Goal: Task Accomplishment & Management: Manage account settings

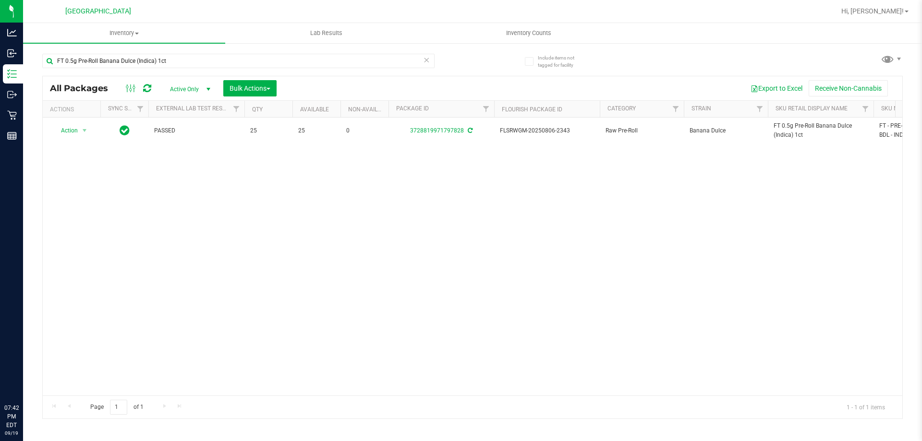
click at [173, 67] on input "FT 0.5g Pre-Roll Banana Dulce (Indica) 1ct" at bounding box center [238, 61] width 392 height 14
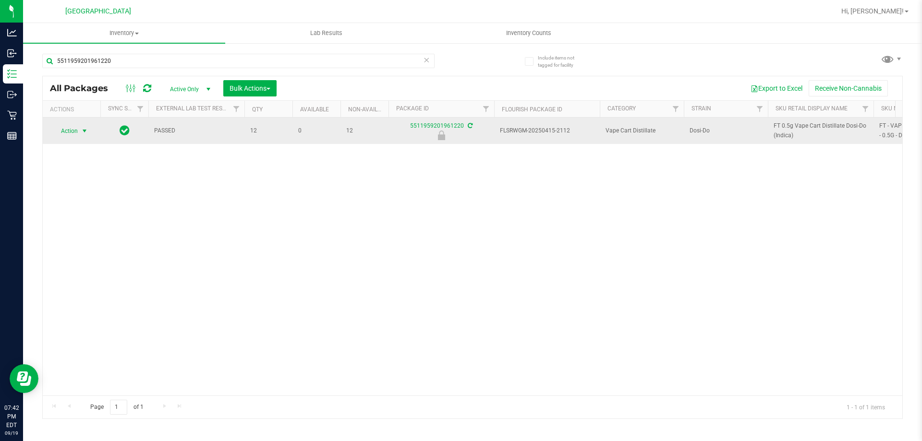
type input "5511959201961220"
click at [76, 133] on span "Action" at bounding box center [65, 130] width 26 height 13
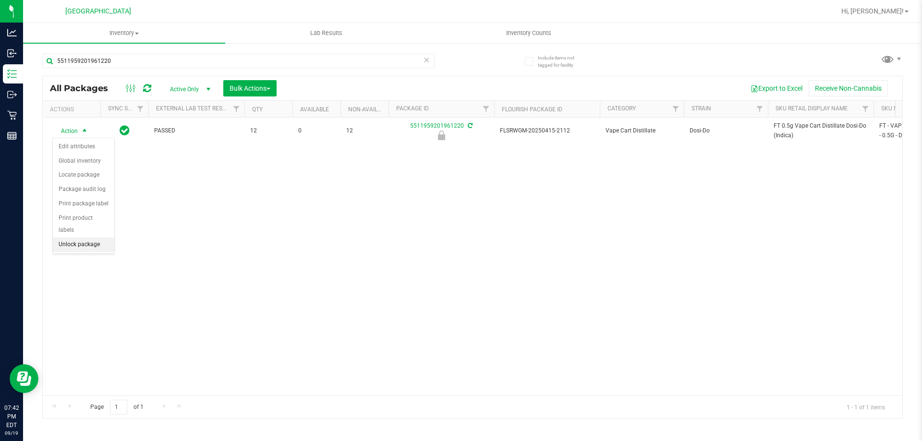
click at [69, 238] on li "Unlock package" at bounding box center [83, 245] width 61 height 14
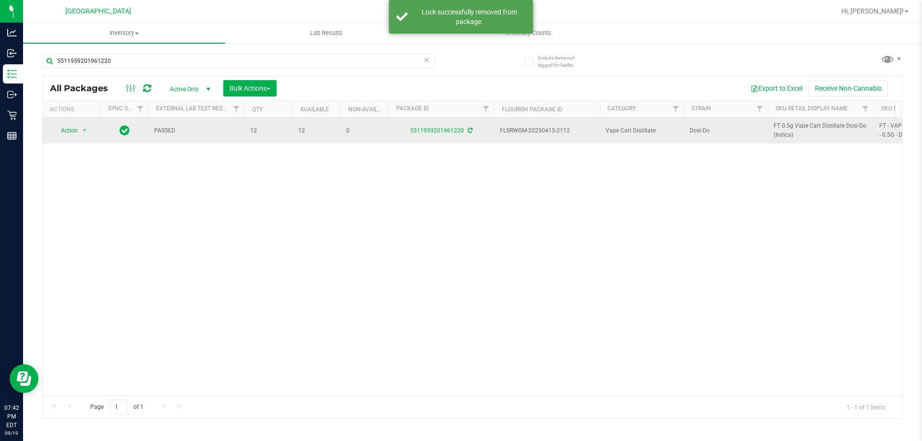
click at [798, 128] on span "FT 0.5g Vape Cart Distillate Dosi-Do (Indica)" at bounding box center [821, 130] width 94 height 18
drag, startPoint x: 798, startPoint y: 128, endPoint x: 792, endPoint y: 128, distance: 5.3
click at [798, 127] on span "FT 0.5g Vape Cart Distillate Dosi-Do (Indica)" at bounding box center [821, 130] width 94 height 18
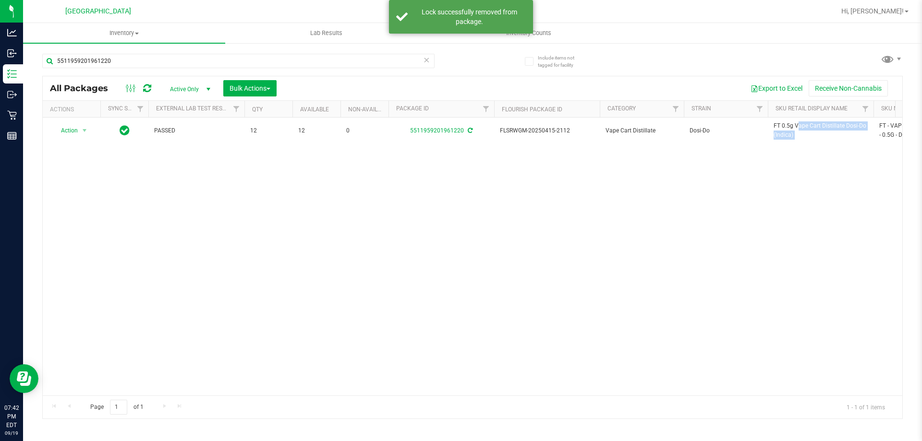
copy tr "FT 0.5g Vape Cart Distillate Dosi-Do (Indica)"
click at [308, 61] on input "5511959201961220" at bounding box center [238, 61] width 392 height 14
paste input "FT 0.5g Vape Cart Distillate Dosi-Do (Indica)"
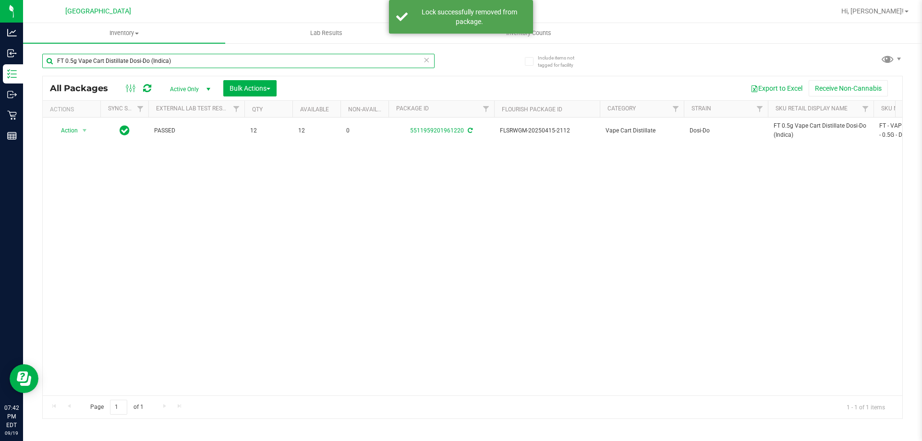
click at [308, 61] on input "FT 0.5g Vape Cart Distillate Dosi-Do (Indica)" at bounding box center [238, 61] width 392 height 14
type input "FT 0.5g Vape Cart Distillate Dosi-Do (Indica)"
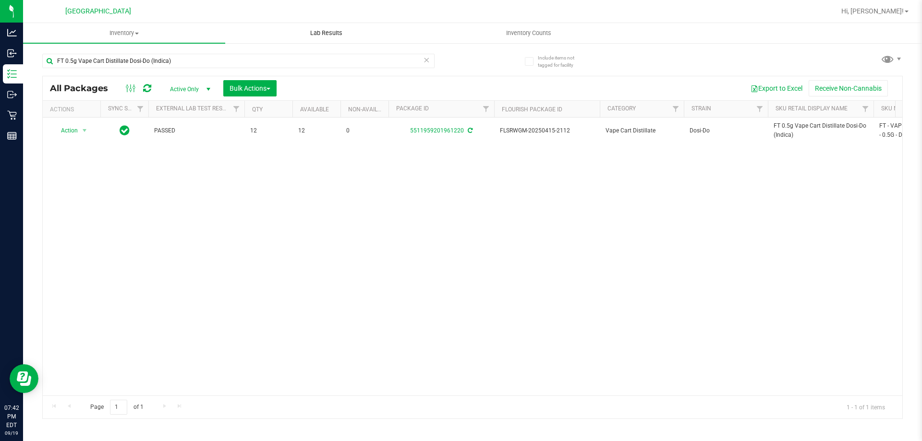
click at [415, 31] on uib-tab-heading "Lab Results" at bounding box center [326, 33] width 201 height 19
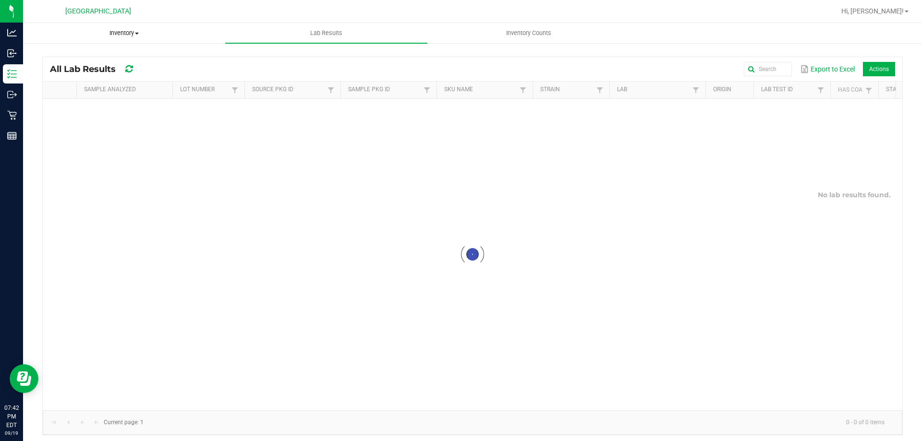
click at [128, 36] on span "Inventory" at bounding box center [124, 33] width 201 height 9
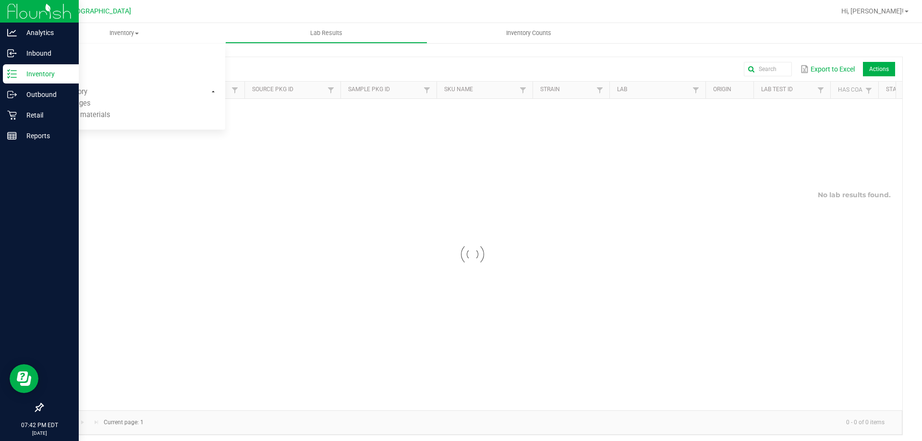
drag, startPoint x: 21, startPoint y: 73, endPoint x: 29, endPoint y: 72, distance: 7.7
click at [21, 72] on p "Inventory" at bounding box center [46, 74] width 58 height 12
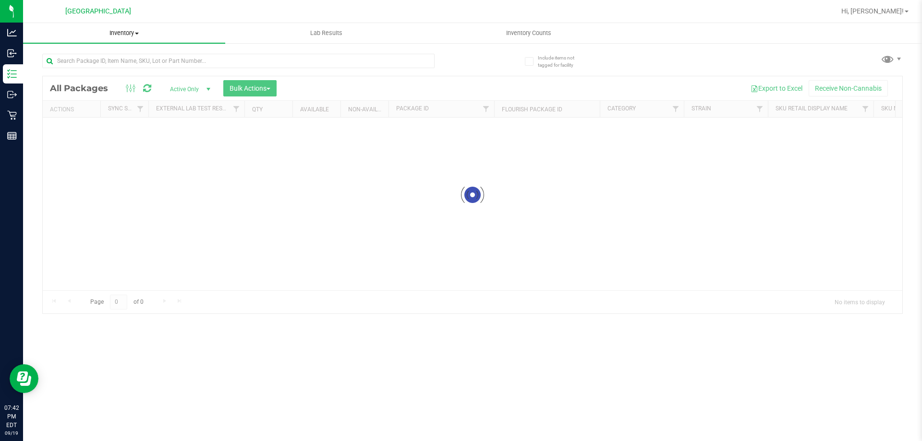
drag, startPoint x: 113, startPoint y: 33, endPoint x: 111, endPoint y: 45, distance: 12.2
click at [113, 33] on span "Inventory" at bounding box center [124, 33] width 202 height 9
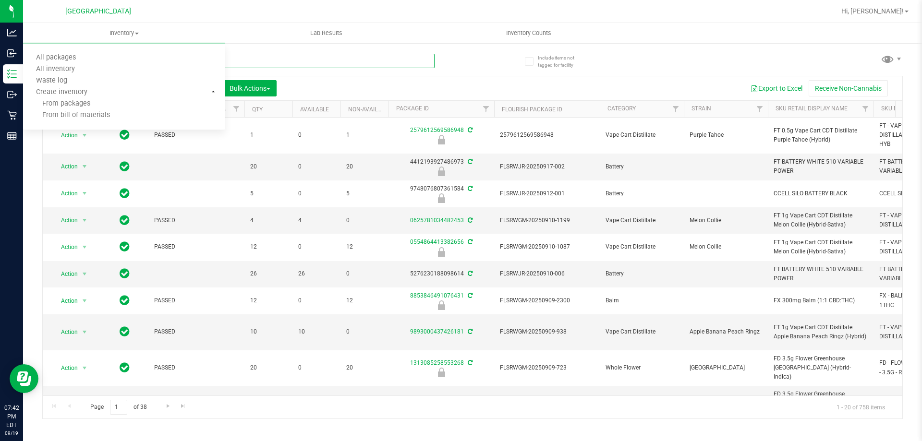
click at [276, 68] on input "text" at bounding box center [238, 61] width 392 height 14
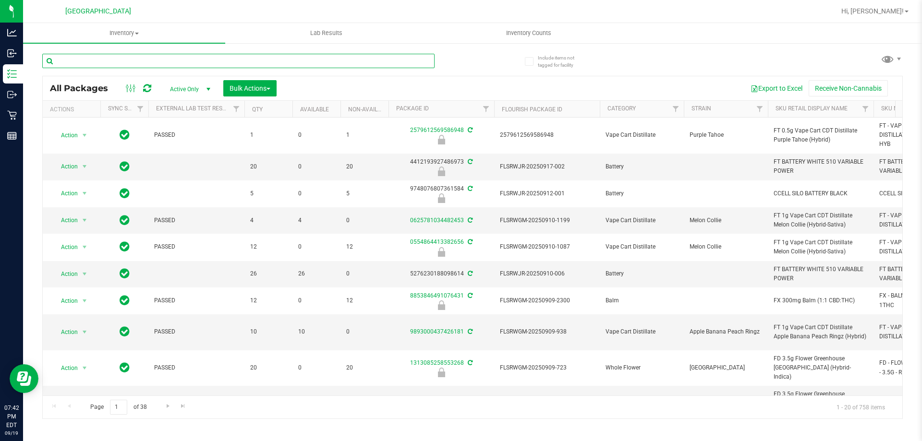
click at [277, 62] on input "text" at bounding box center [238, 61] width 392 height 14
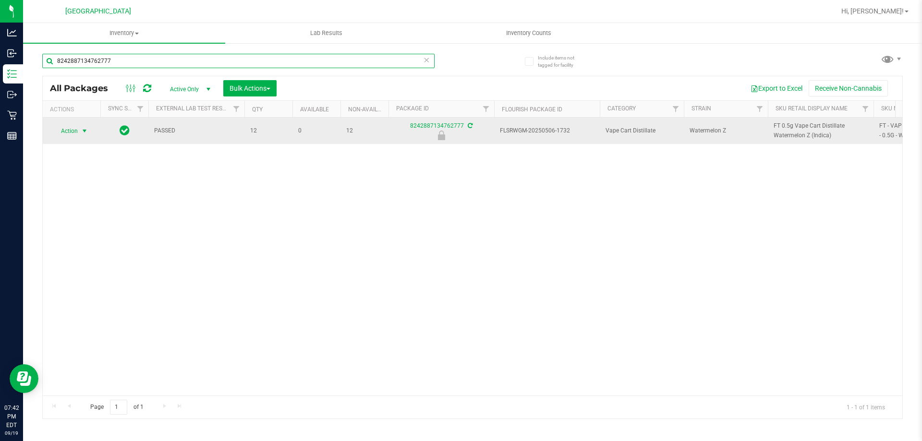
type input "8242887134762777"
click at [72, 131] on span "Action" at bounding box center [65, 130] width 26 height 13
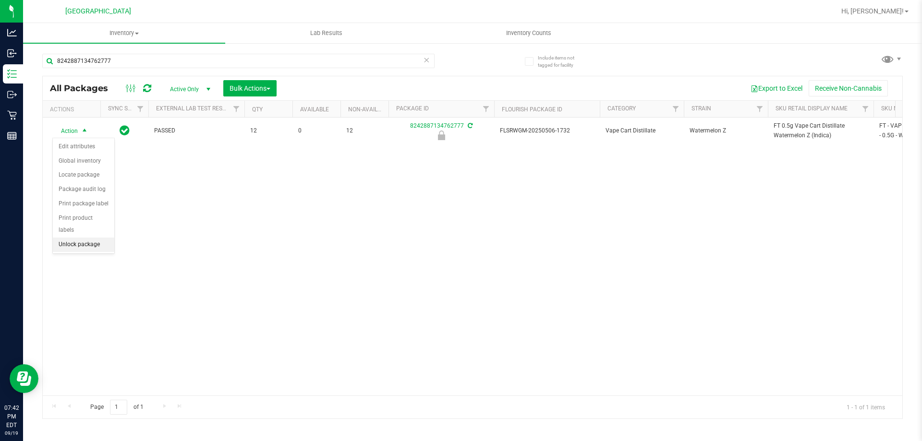
click at [79, 238] on li "Unlock package" at bounding box center [83, 245] width 61 height 14
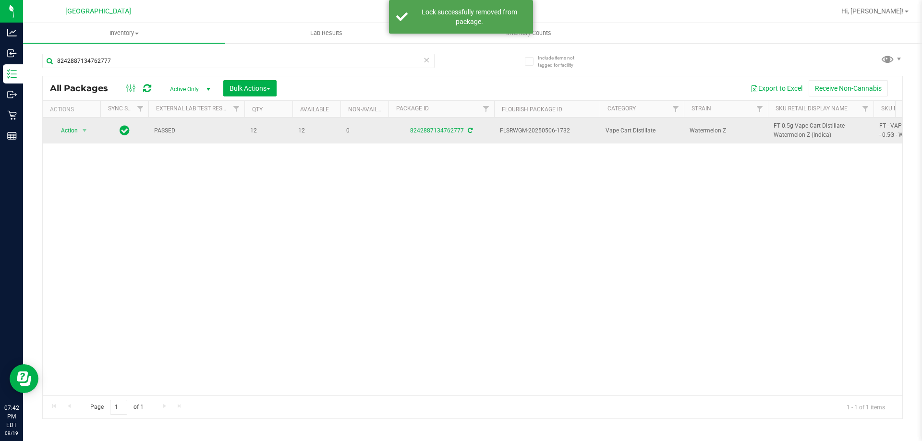
click at [783, 123] on span "FT 0.5g Vape Cart Distillate Watermelon Z (Indica)" at bounding box center [821, 130] width 94 height 18
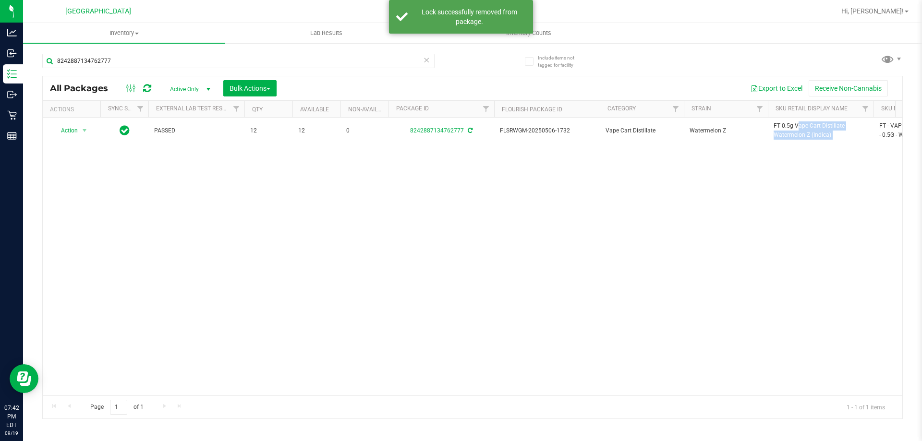
copy tr "FT 0.5g Vape Cart Distillate Watermelon Z (Indica)"
click at [326, 61] on input "8242887134762777" at bounding box center [238, 61] width 392 height 14
paste input "FT 0.5g Vape Cart Distillate Watermelon Z (Indica)"
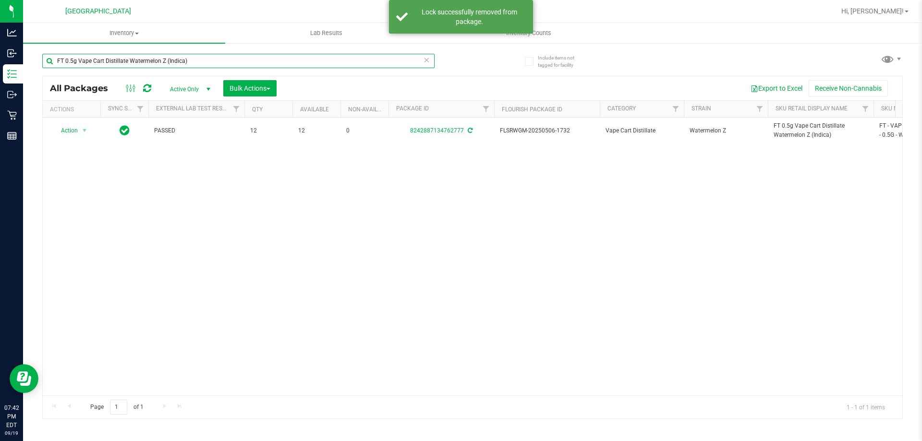
type input "FT 0.5g Vape Cart Distillate Watermelon Z (Indica)"
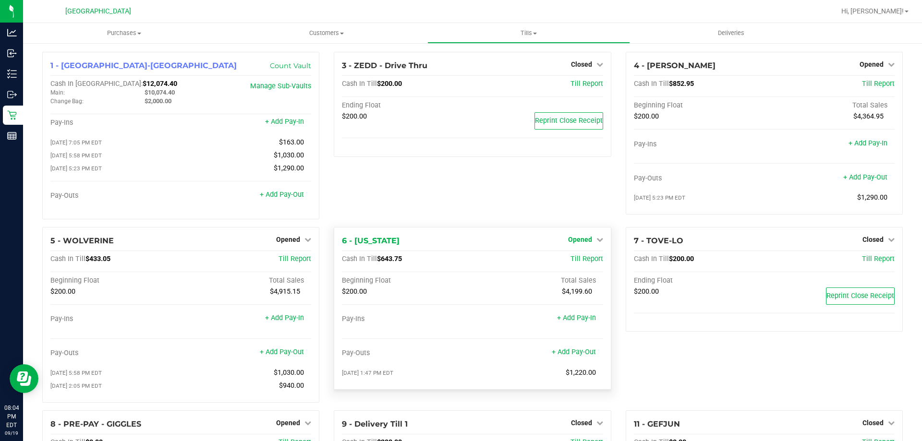
click at [579, 241] on span "Opened" at bounding box center [580, 240] width 24 height 8
click at [579, 260] on link "Close Till" at bounding box center [581, 259] width 26 height 8
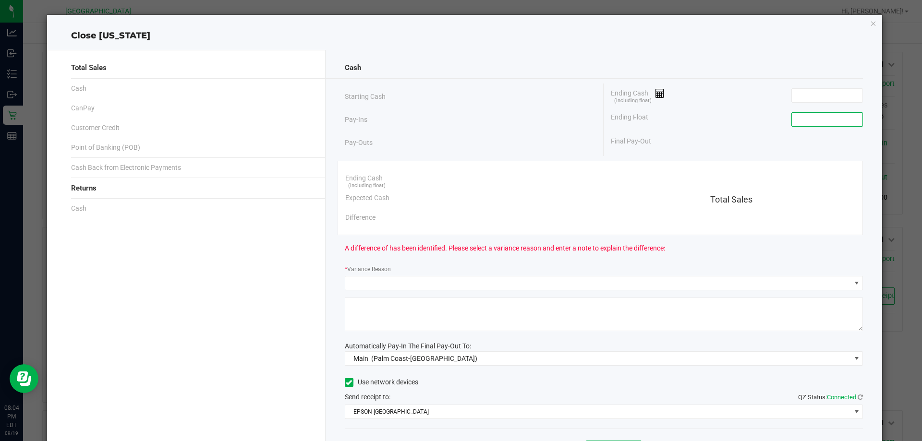
click at [808, 120] on input at bounding box center [827, 119] width 71 height 13
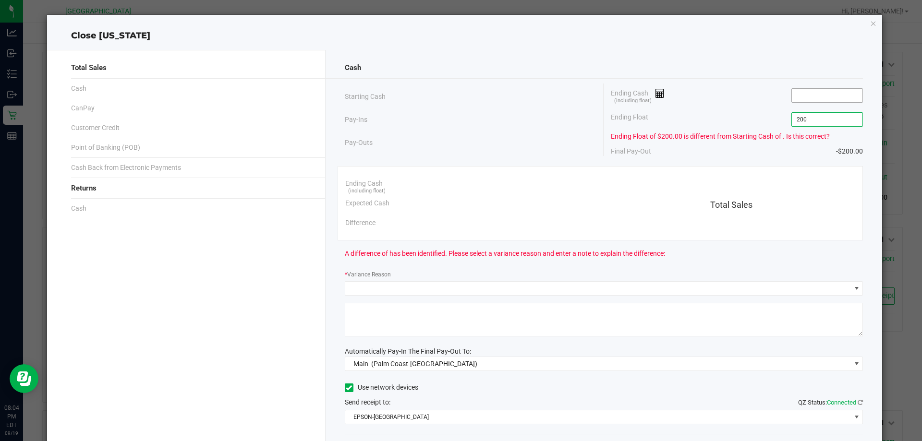
type input "$200.00"
click at [809, 89] on input at bounding box center [827, 95] width 71 height 13
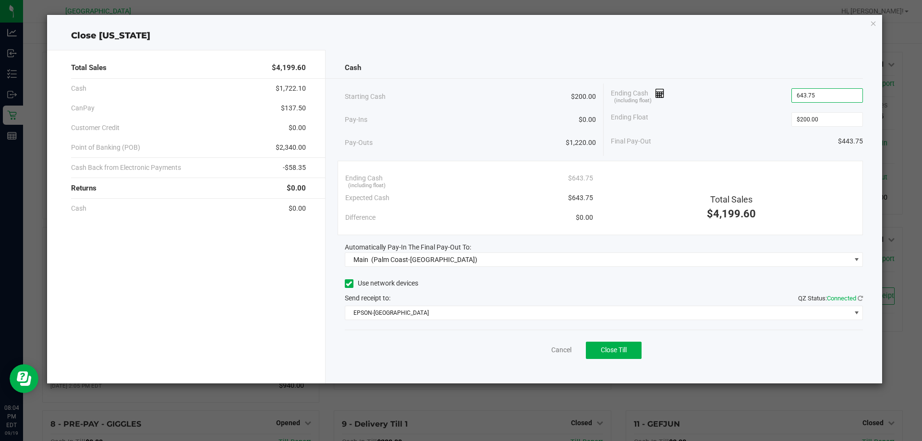
type input "$643.75"
click at [699, 146] on div "Final Pay-Out $443.75" at bounding box center [737, 142] width 252 height 20
click at [610, 351] on span "Close Till" at bounding box center [614, 350] width 26 height 8
click at [548, 347] on link "Dismiss" at bounding box center [540, 350] width 23 height 10
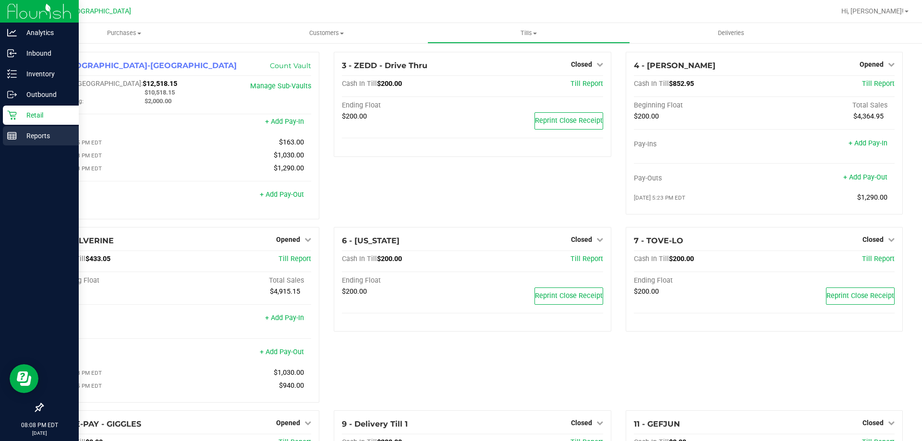
click at [14, 134] on line at bounding box center [12, 134] width 9 height 0
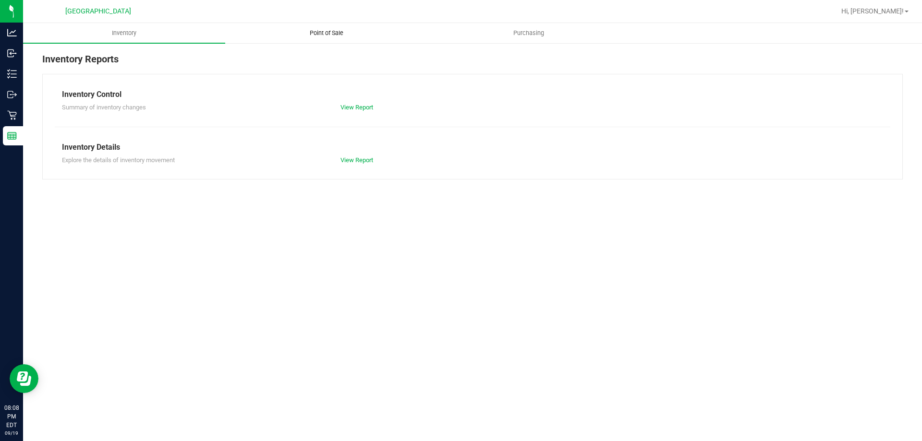
click at [316, 34] on span "Point of Sale" at bounding box center [327, 33] width 60 height 9
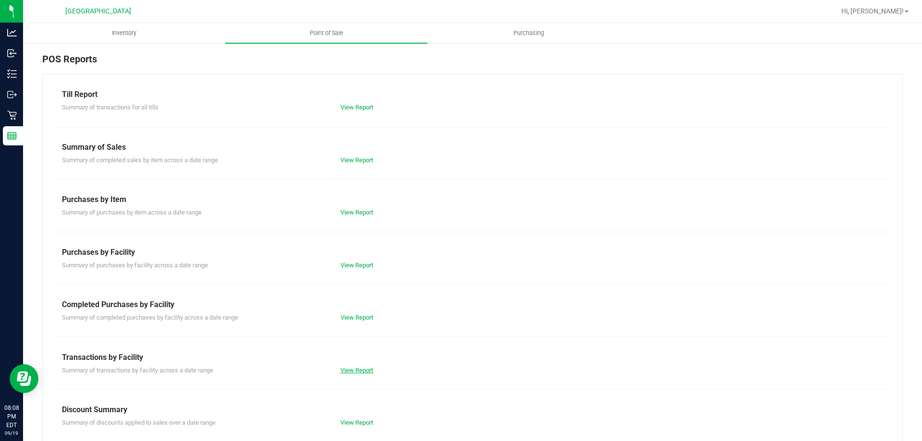
click at [358, 374] on link "View Report" at bounding box center [356, 370] width 33 height 7
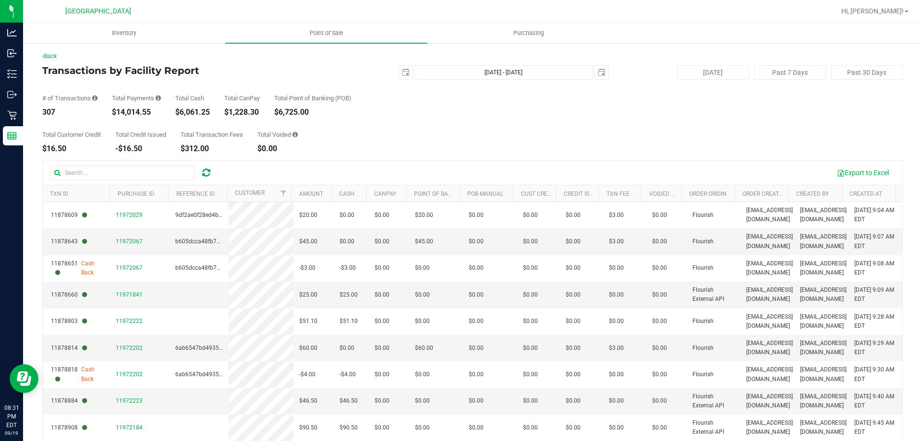
click at [425, 112] on div "# of Transactions 307 Total Payments $14,014.55 Total Cash $6,061.25 Total CanP…" at bounding box center [472, 98] width 860 height 36
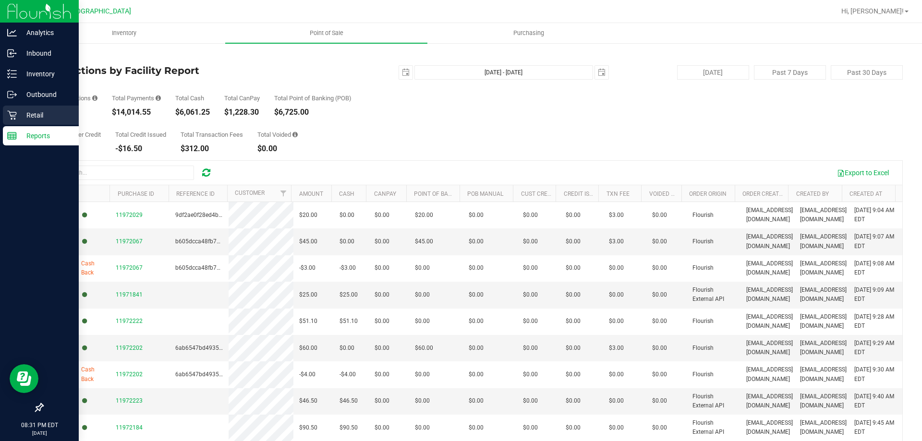
click at [10, 111] on icon at bounding box center [12, 115] width 10 height 10
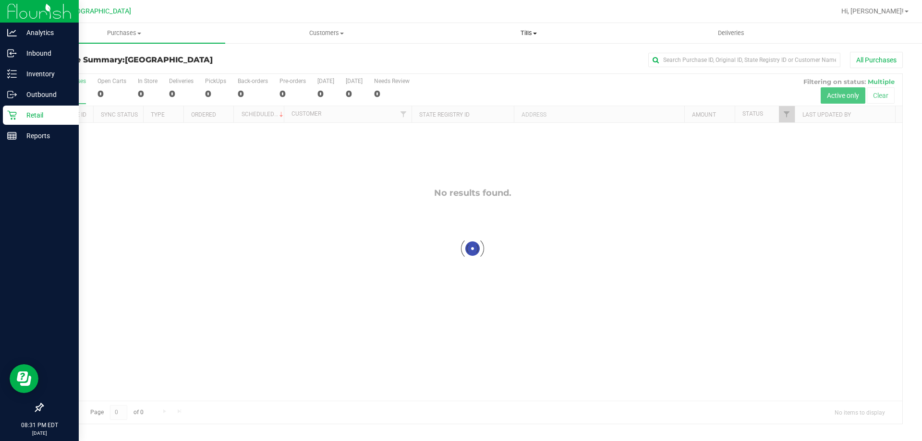
click at [524, 34] on span "Tills" at bounding box center [528, 33] width 201 height 9
click at [478, 54] on span "Manage tills" at bounding box center [459, 58] width 65 height 8
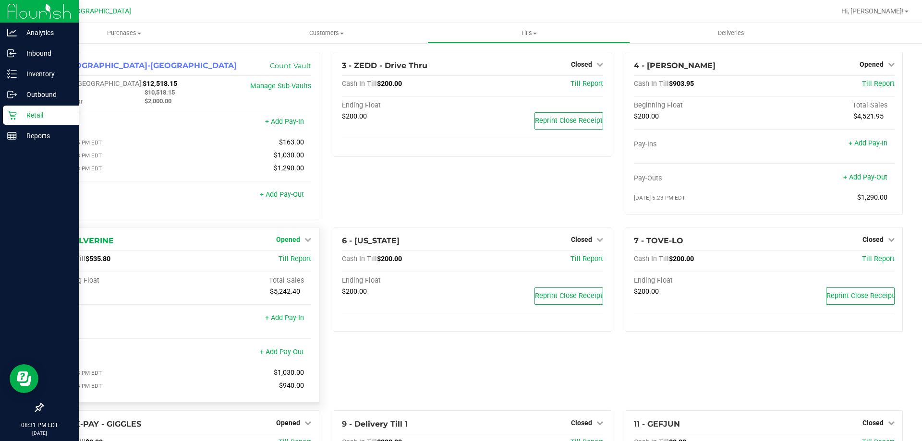
click at [280, 239] on span "Opened" at bounding box center [288, 240] width 24 height 8
click at [293, 258] on link "Close Till" at bounding box center [290, 259] width 26 height 8
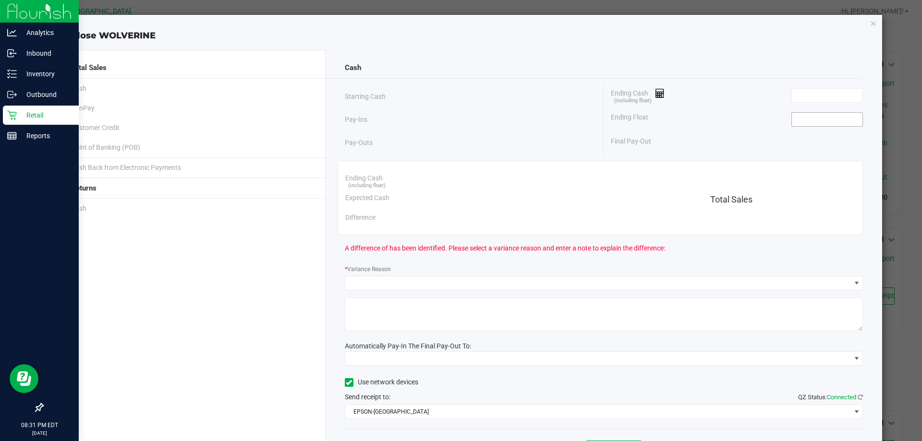
click at [811, 123] on input at bounding box center [827, 119] width 71 height 13
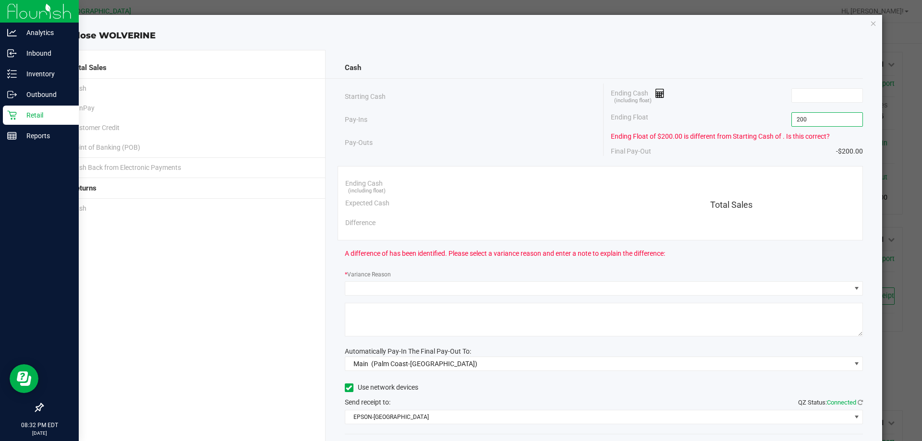
type input "$200.00"
click at [755, 111] on div "Ending Float $200.00" at bounding box center [737, 120] width 252 height 24
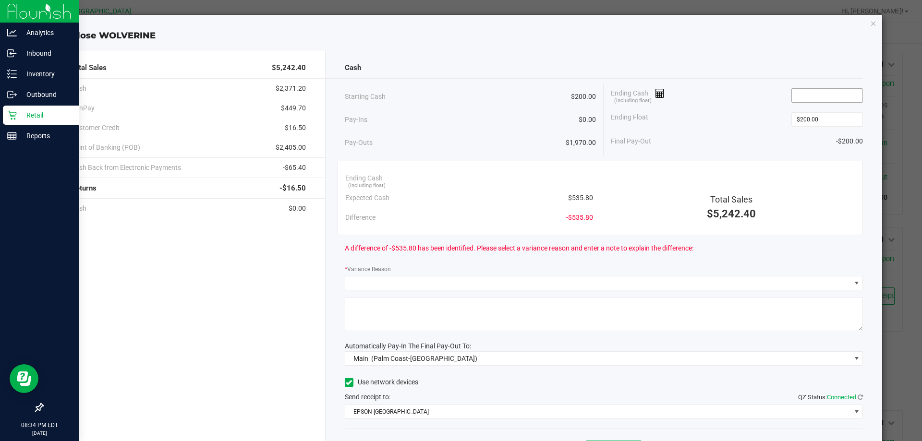
click at [810, 95] on input at bounding box center [827, 95] width 71 height 13
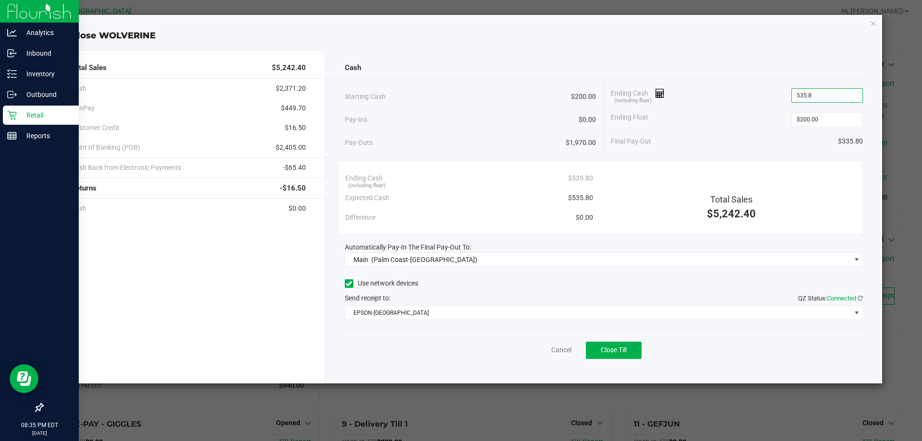
type input "$535.80"
click at [709, 119] on div "Ending Float $200.00" at bounding box center [737, 120] width 252 height 24
click at [613, 351] on span "Close Till" at bounding box center [614, 350] width 26 height 8
click at [548, 352] on link "Dismiss" at bounding box center [540, 350] width 23 height 10
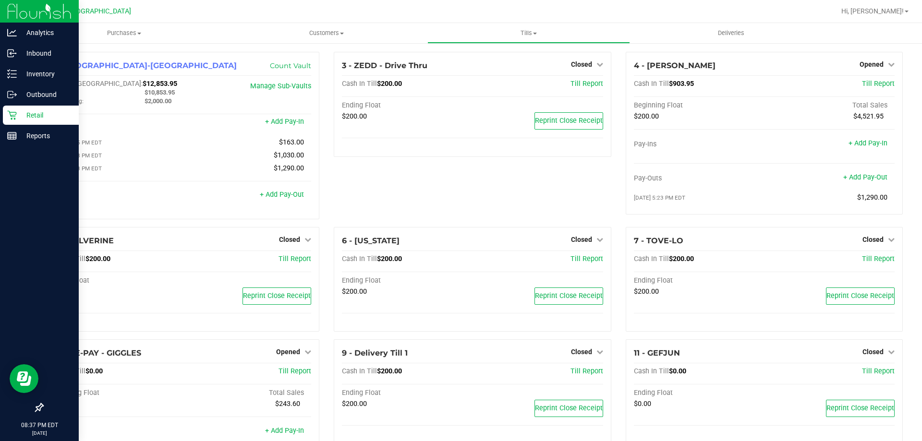
click at [13, 113] on icon at bounding box center [12, 115] width 10 height 10
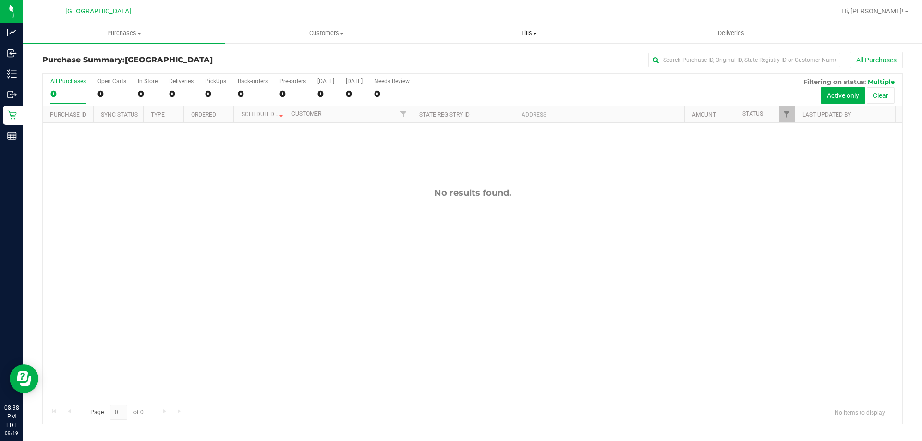
click at [534, 34] on span at bounding box center [535, 34] width 4 height 2
click at [489, 58] on span "Manage tills" at bounding box center [459, 58] width 65 height 8
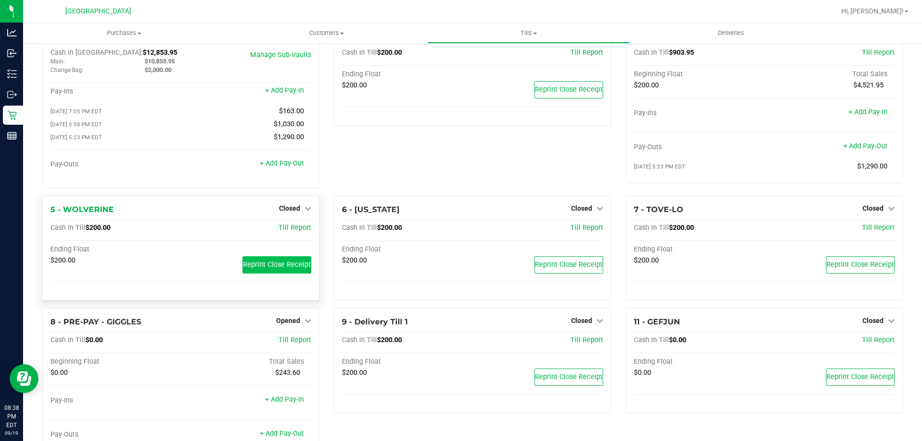
scroll to position [68, 0]
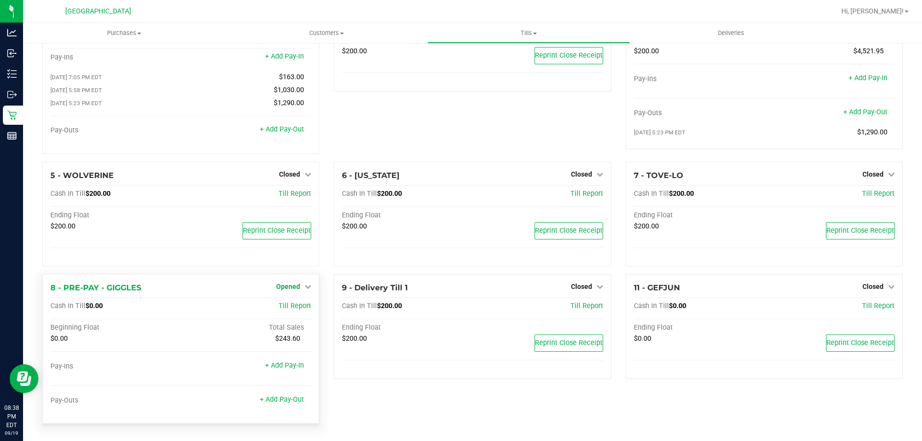
click at [294, 286] on span "Opened" at bounding box center [288, 287] width 24 height 8
click at [282, 313] on div "Close Till" at bounding box center [290, 307] width 72 height 26
click at [281, 309] on link "Close Till" at bounding box center [290, 307] width 26 height 8
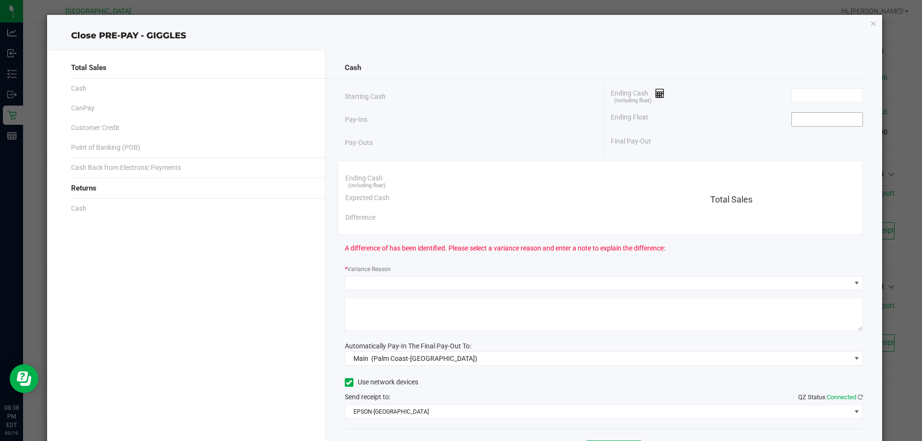
click at [795, 122] on input at bounding box center [827, 119] width 71 height 13
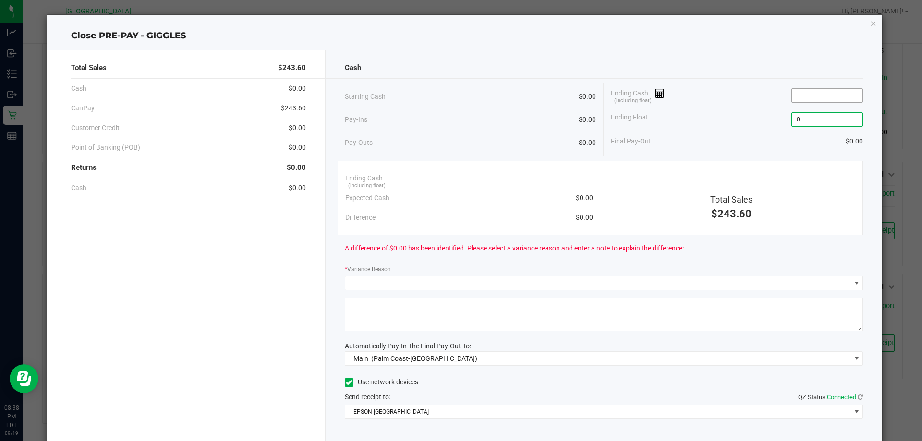
type input "$0.00"
click at [806, 99] on input at bounding box center [827, 95] width 71 height 13
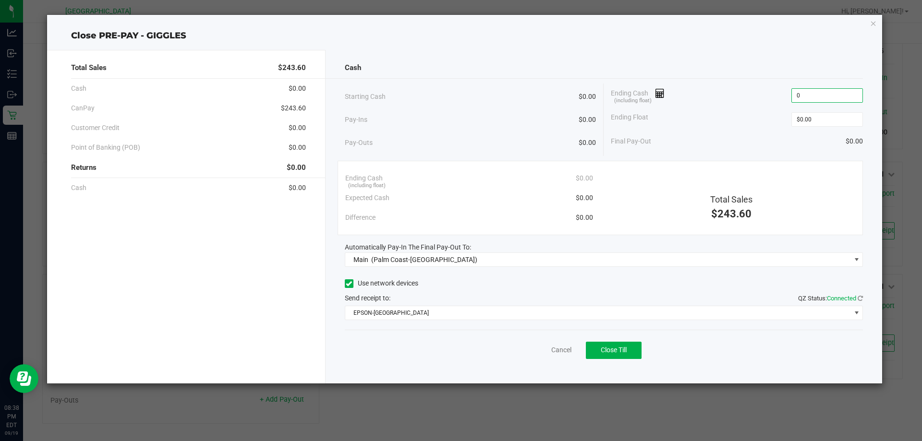
type input "$0.00"
click at [697, 122] on div "Ending Float $0.00" at bounding box center [737, 120] width 252 height 24
click at [612, 350] on span "Close Till" at bounding box center [614, 350] width 26 height 8
click at [533, 350] on link "Dismiss" at bounding box center [540, 350] width 23 height 10
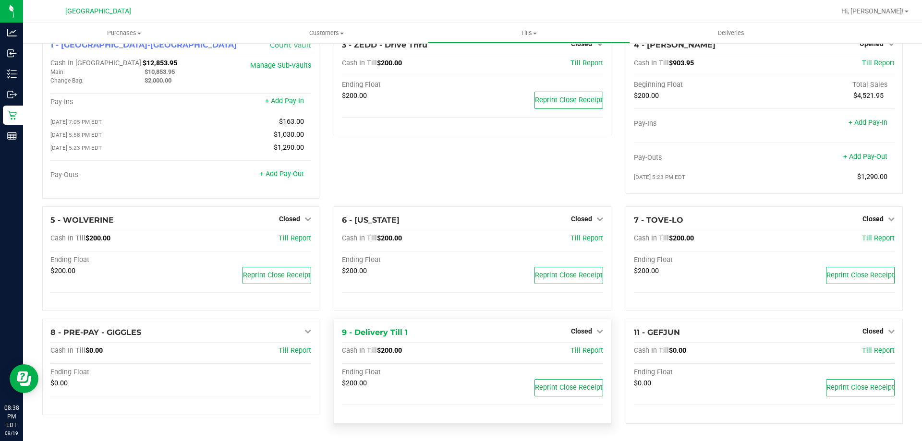
scroll to position [23, 0]
click at [490, 158] on div "3 - ZEDD - Drive Thru Closed Open Till Cash In Till $200.00 Till Report Ending …" at bounding box center [472, 118] width 291 height 175
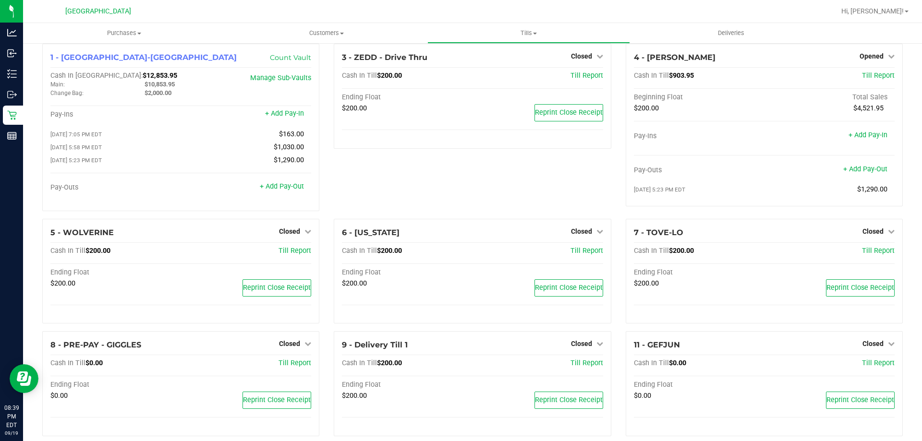
scroll to position [0, 0]
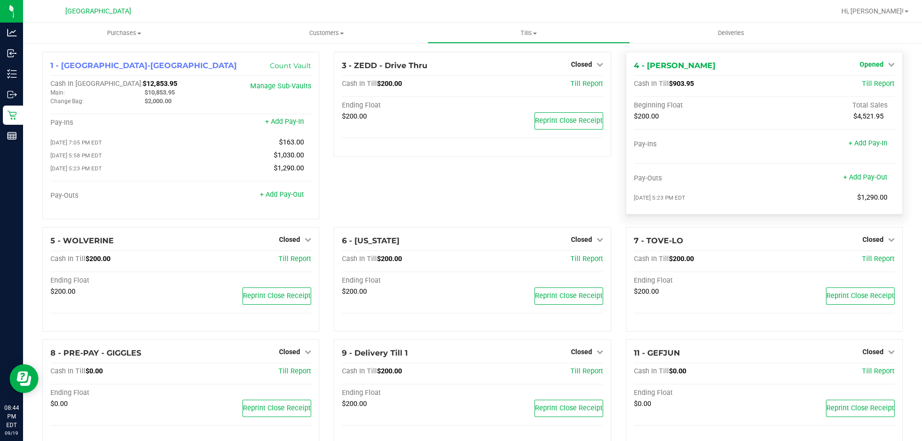
click at [870, 67] on span "Opened" at bounding box center [872, 65] width 24 height 8
click at [870, 82] on link "Close Till" at bounding box center [873, 85] width 26 height 8
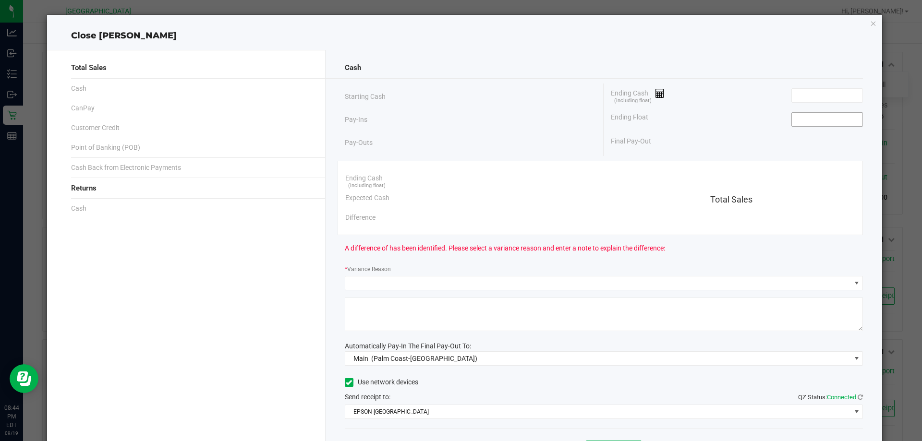
click at [813, 114] on input at bounding box center [827, 119] width 71 height 13
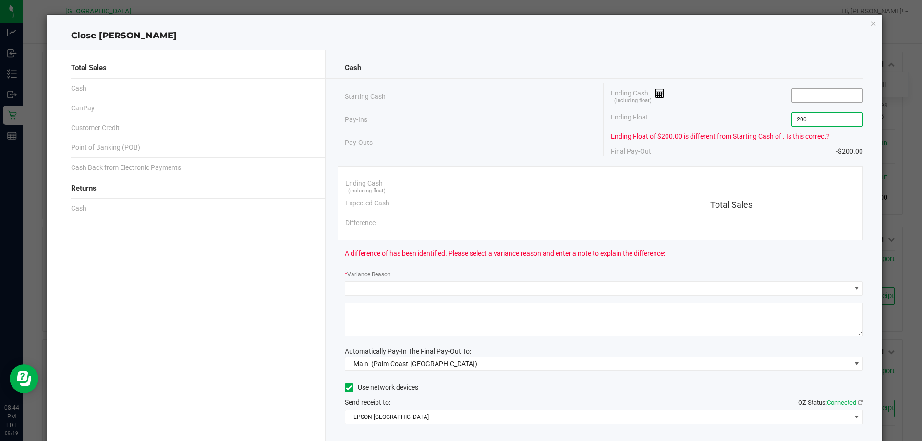
type input "$200.00"
click at [813, 102] on span at bounding box center [827, 95] width 72 height 14
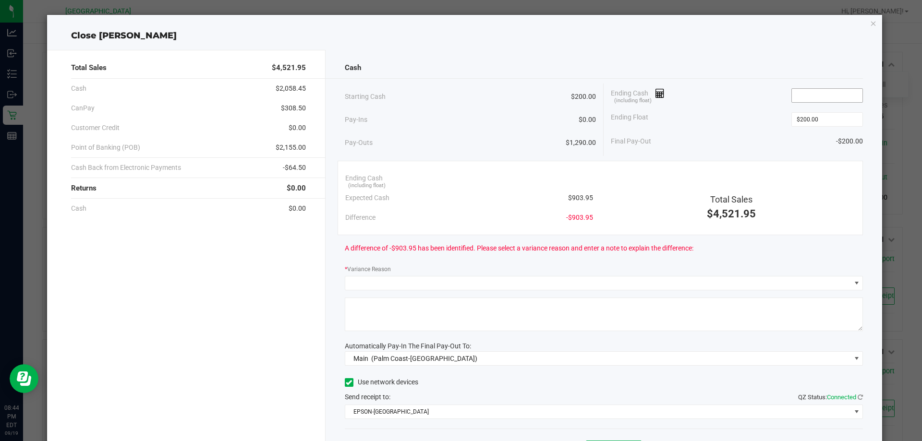
click at [812, 99] on input at bounding box center [827, 95] width 71 height 13
click at [836, 89] on input at bounding box center [827, 95] width 71 height 13
type input "$910.25"
click at [710, 127] on div "Ending Float $200.00" at bounding box center [737, 120] width 252 height 24
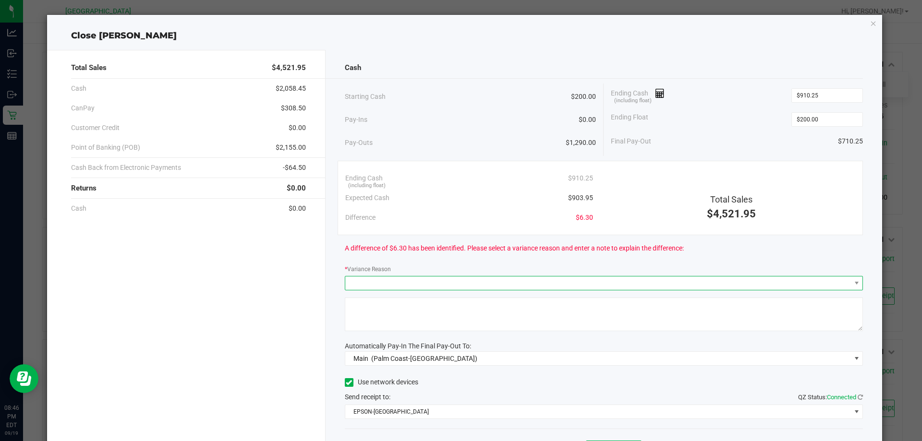
click at [378, 284] on span at bounding box center [598, 283] width 506 height 13
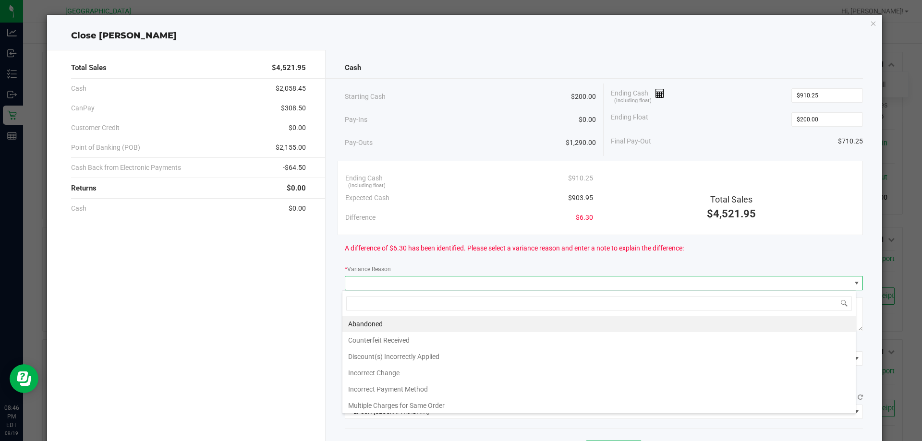
scroll to position [14, 514]
click at [387, 322] on li "Abandoned" at bounding box center [598, 324] width 513 height 16
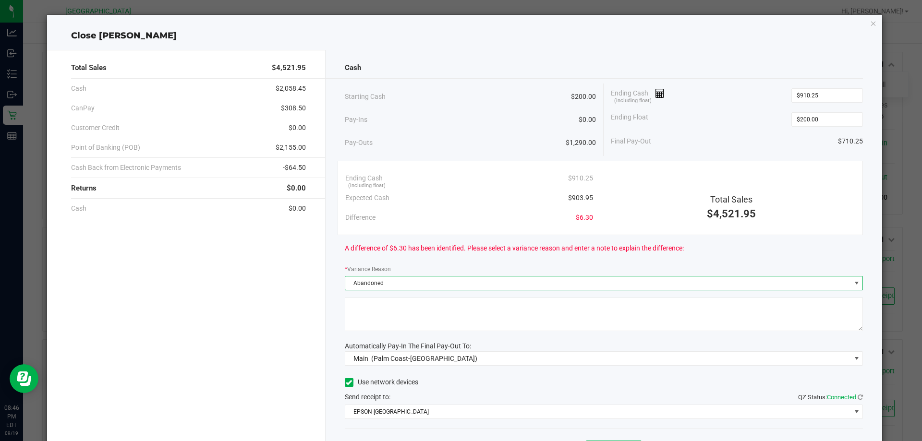
click at [384, 304] on textarea at bounding box center [604, 315] width 519 height 34
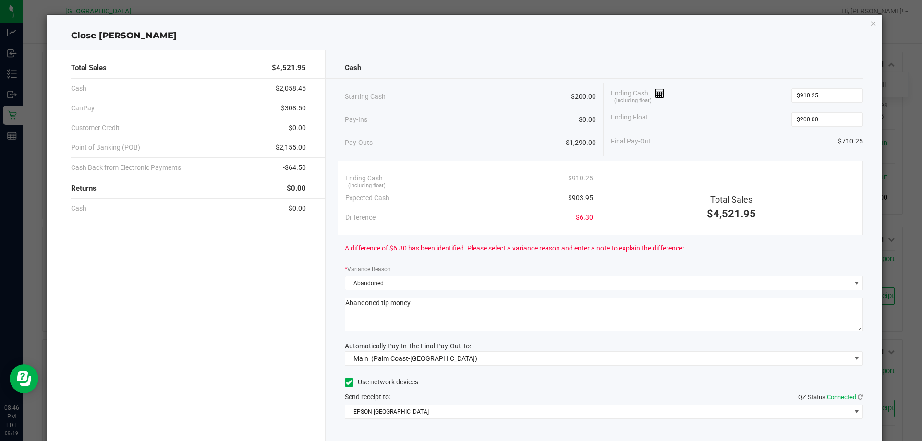
type textarea "Abandoned tip money"
click at [298, 315] on div "Total Sales $4,521.95 Cash $2,058.45 CanPay $308.50 Customer Credit $0.00 Point…" at bounding box center [186, 266] width 279 height 433
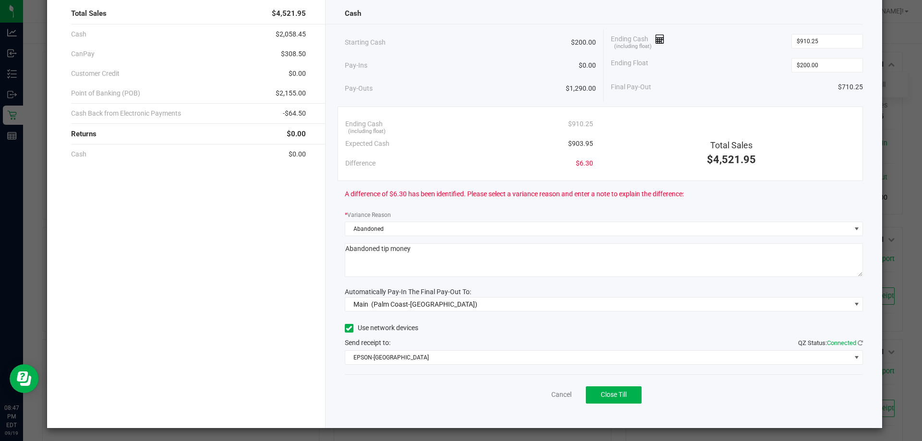
scroll to position [56, 0]
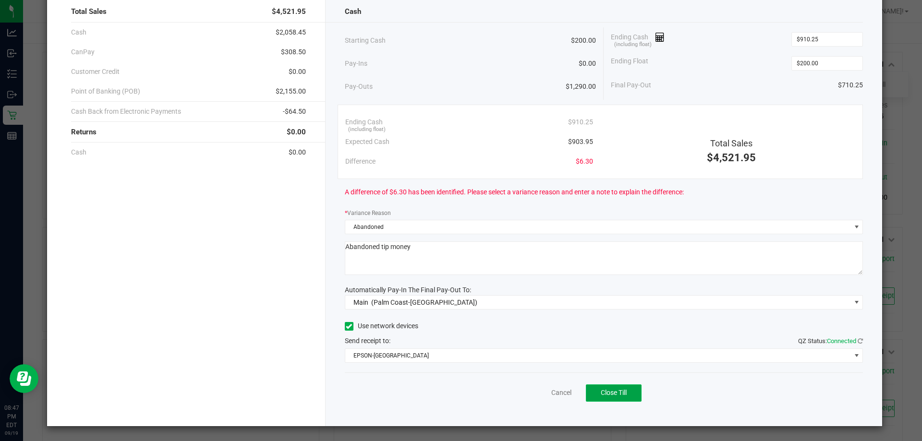
click at [616, 390] on span "Close Till" at bounding box center [614, 393] width 26 height 8
click at [536, 392] on link "Dismiss" at bounding box center [540, 393] width 23 height 10
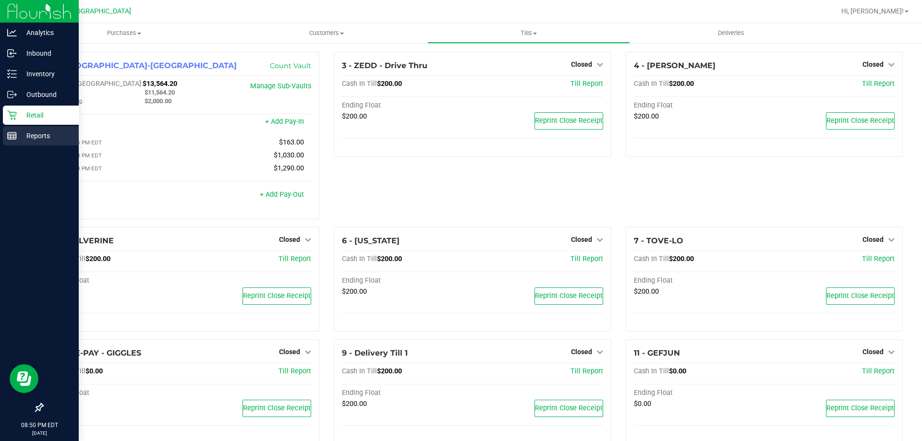
click at [2, 135] on link "Reports" at bounding box center [39, 136] width 79 height 21
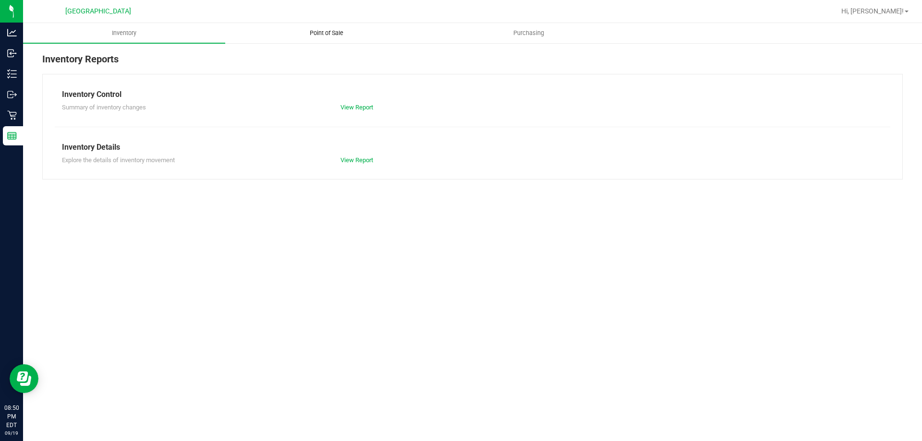
click at [316, 31] on span "Point of Sale" at bounding box center [327, 33] width 60 height 9
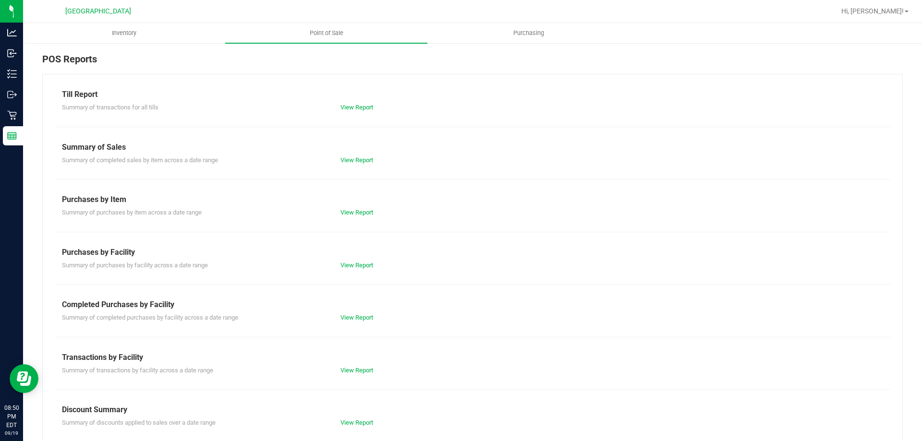
click at [347, 366] on div "View Report" at bounding box center [402, 371] width 139 height 10
click at [348, 370] on link "View Report" at bounding box center [356, 370] width 33 height 7
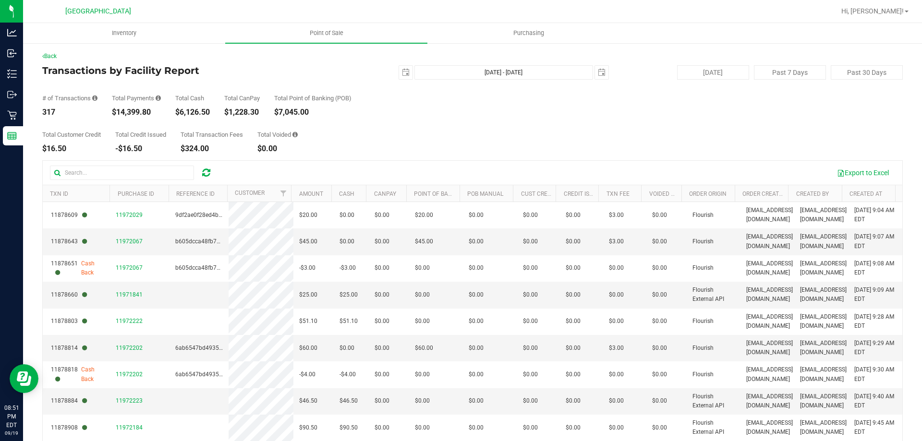
drag, startPoint x: 179, startPoint y: 110, endPoint x: 212, endPoint y: 113, distance: 33.2
click at [212, 113] on div "# of Transactions 317 Total Payments $14,399.80 Total Cash $6,126.50 Total CanP…" at bounding box center [472, 98] width 860 height 36
click at [178, 113] on div "$6,126.50" at bounding box center [192, 113] width 35 height 8
drag, startPoint x: 181, startPoint y: 112, endPoint x: 213, endPoint y: 109, distance: 32.3
click at [213, 109] on div "# of Transactions 317 Total Payments $14,399.80 Total Cash $6,126.50 Total CanP…" at bounding box center [472, 98] width 860 height 36
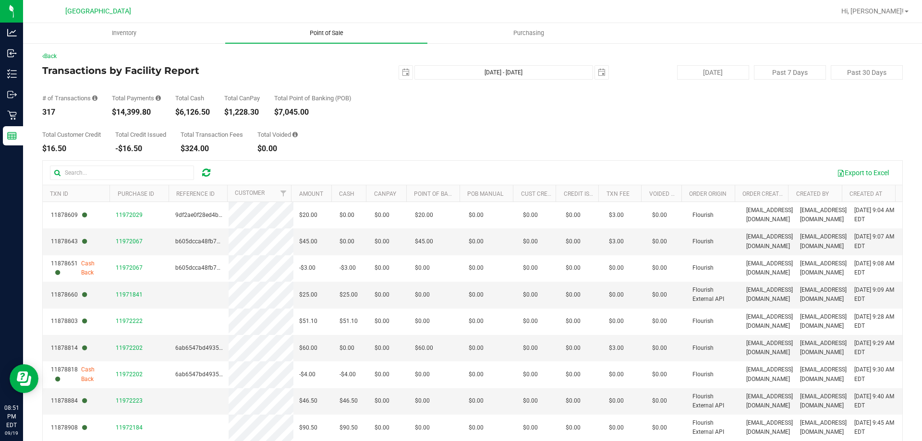
copy div "6,126.50"
click at [429, 134] on div "Total Customer Credit $16.50 Total Credit Issued -$16.50 Total Transaction Fees…" at bounding box center [472, 134] width 860 height 36
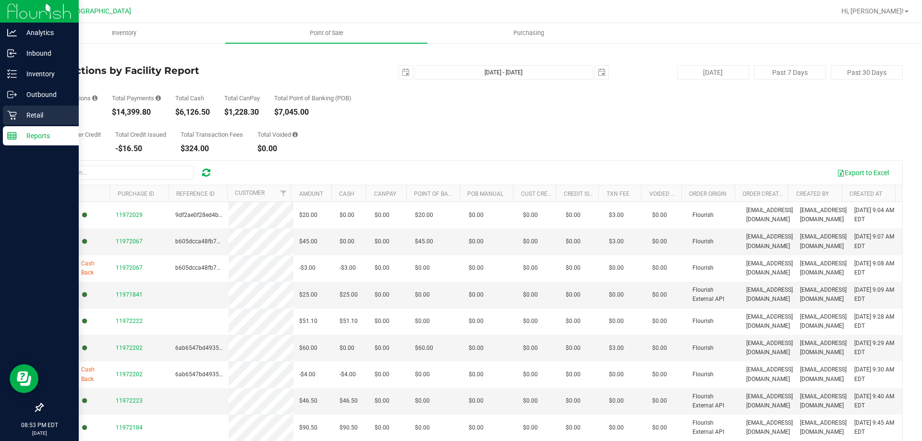
click at [12, 111] on icon at bounding box center [12, 115] width 10 height 10
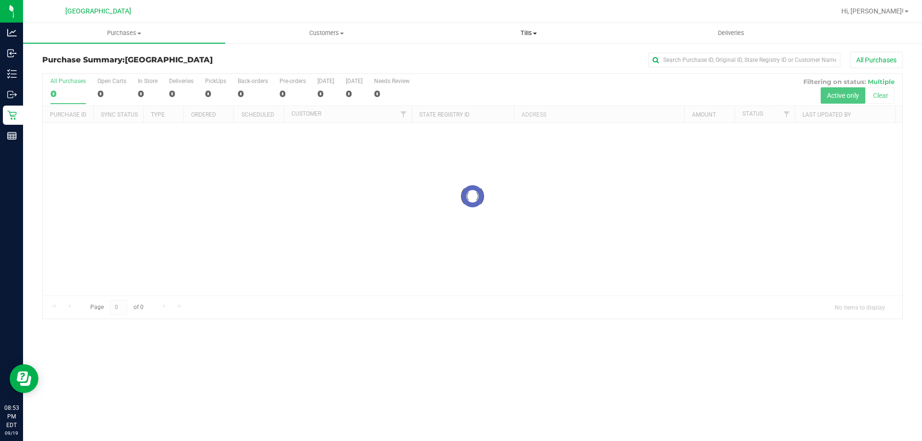
click at [533, 30] on span "Tills" at bounding box center [528, 33] width 201 height 9
click at [461, 59] on span "Manage tills" at bounding box center [459, 58] width 65 height 8
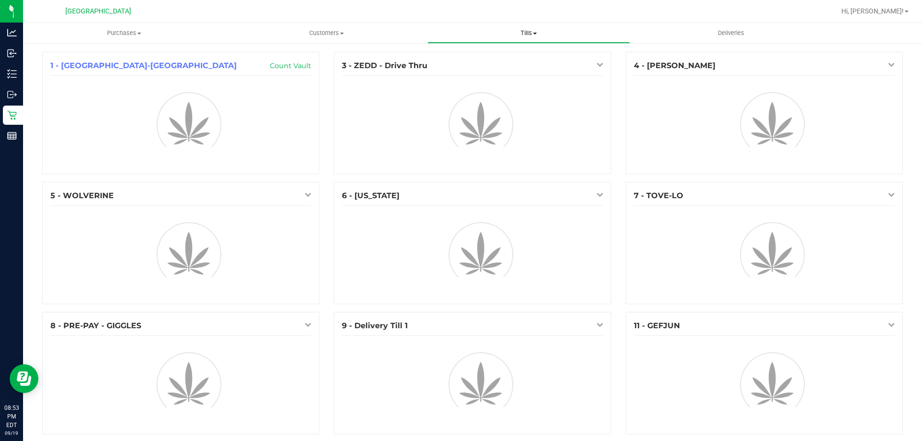
click at [520, 36] on span "Tills" at bounding box center [528, 33] width 201 height 9
click at [631, 16] on div at bounding box center [503, 11] width 663 height 19
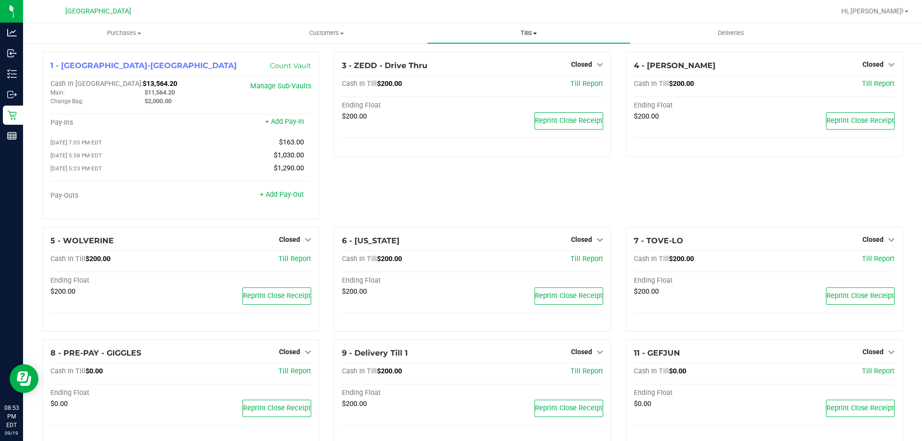
click at [521, 32] on span "Tills" at bounding box center [528, 33] width 202 height 9
click at [510, 71] on span "Reconcile e-payments" at bounding box center [475, 69] width 96 height 8
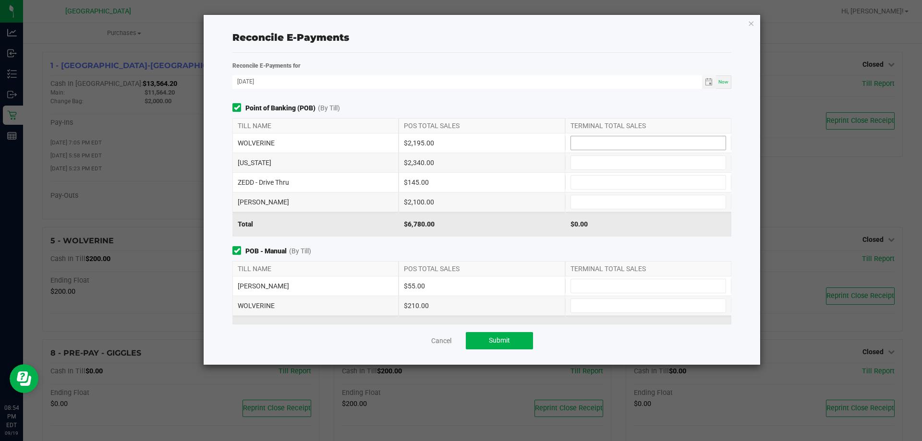
click at [586, 137] on input at bounding box center [648, 142] width 155 height 13
type input "$2,195.00"
click at [591, 161] on input at bounding box center [648, 162] width 155 height 13
type input "$2,340.00"
click at [599, 181] on input at bounding box center [648, 182] width 155 height 13
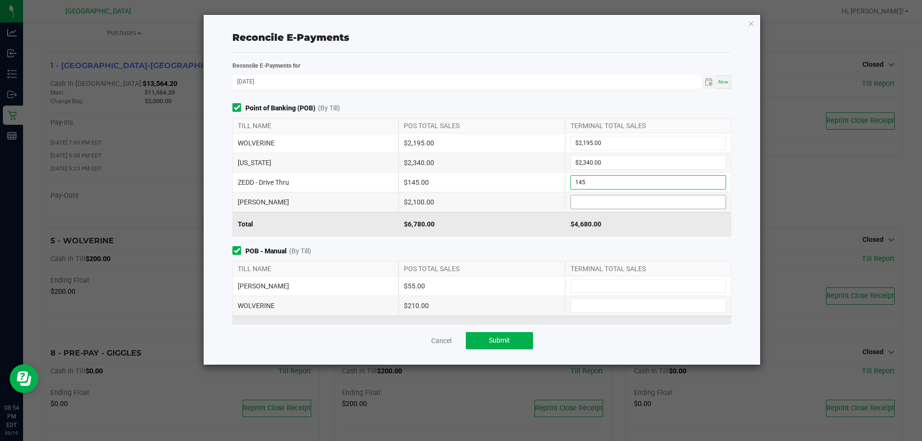
type input "$145.00"
click at [602, 199] on input at bounding box center [648, 201] width 155 height 13
type input "$2,100.00"
click at [595, 242] on div "Point of Banking (POB) (By Till) TILL NAME POS TOTAL SALES TERMINAL TOTAL SALES…" at bounding box center [481, 213] width 513 height 221
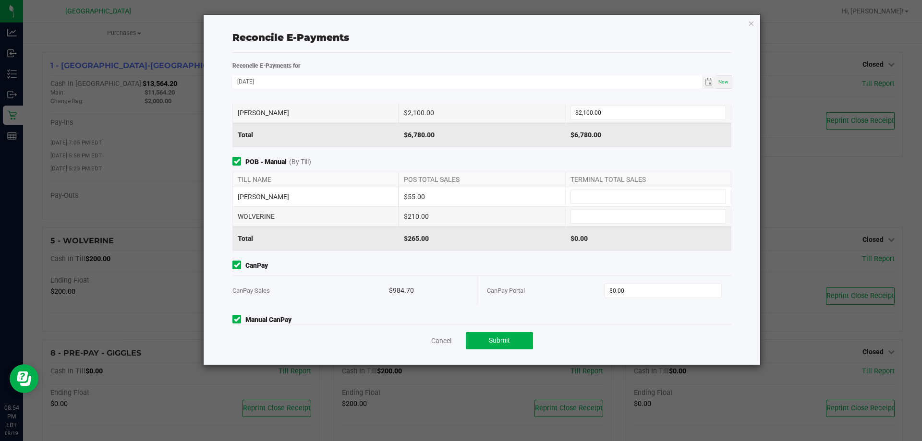
scroll to position [133, 0]
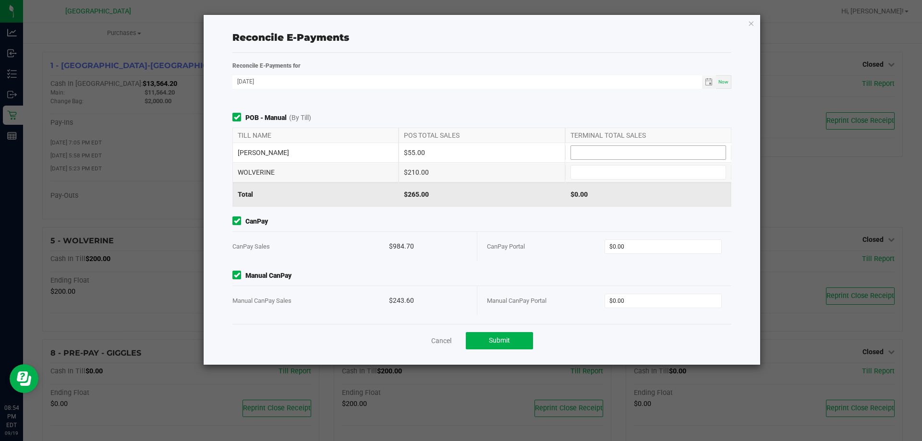
click at [587, 156] on input at bounding box center [648, 152] width 155 height 13
type input "$55.00"
click at [589, 170] on input at bounding box center [648, 172] width 155 height 13
type input "$210.00"
click at [599, 215] on div "Point of Banking (POB) (By Till) TILL NAME POS TOTAL SALES TERMINAL TOTAL SALES…" at bounding box center [481, 213] width 513 height 221
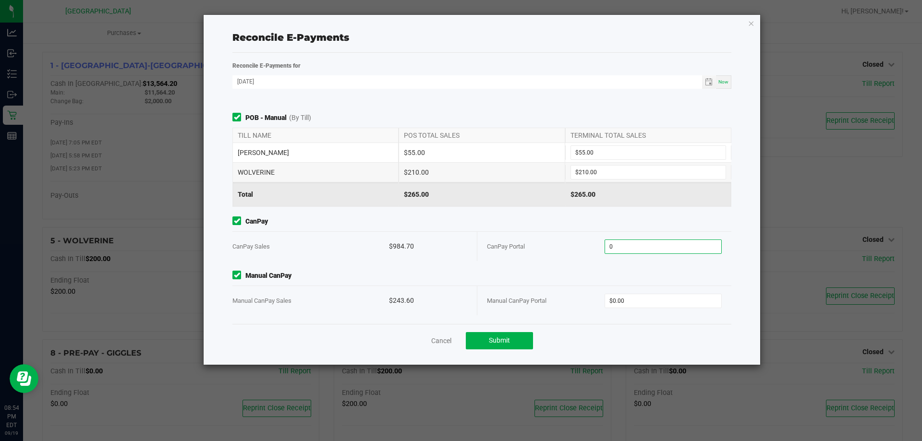
click at [641, 246] on input "0" at bounding box center [663, 246] width 117 height 13
type input "$984.70"
click at [633, 272] on span "Manual CanPay" at bounding box center [481, 276] width 499 height 10
click at [632, 296] on input "0" at bounding box center [663, 300] width 117 height 13
type input "$243.60"
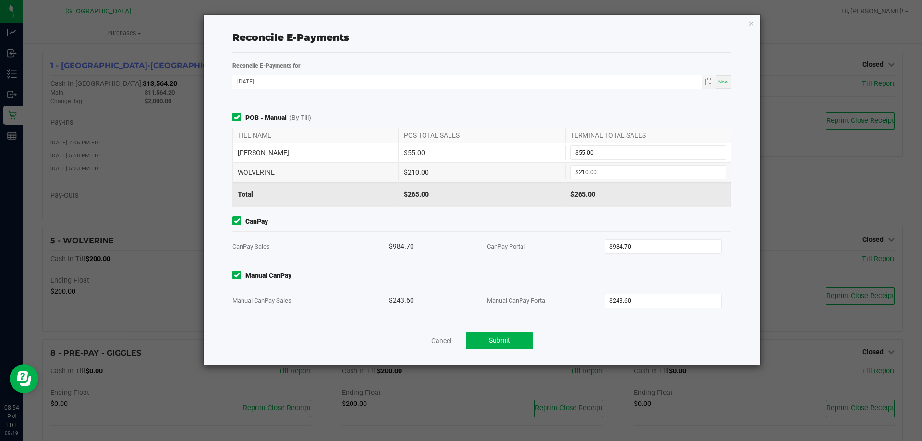
click at [581, 273] on span "Manual CanPay" at bounding box center [481, 276] width 499 height 10
click at [487, 338] on button "Submit" at bounding box center [499, 340] width 67 height 17
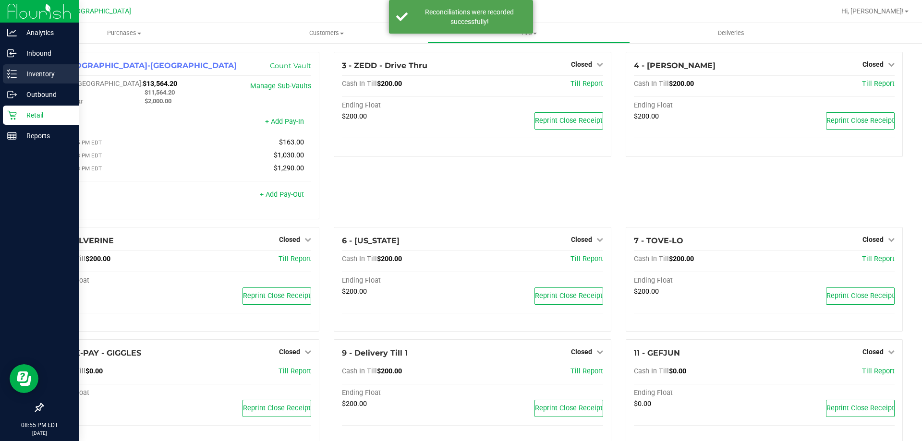
click at [19, 78] on p "Inventory" at bounding box center [46, 74] width 58 height 12
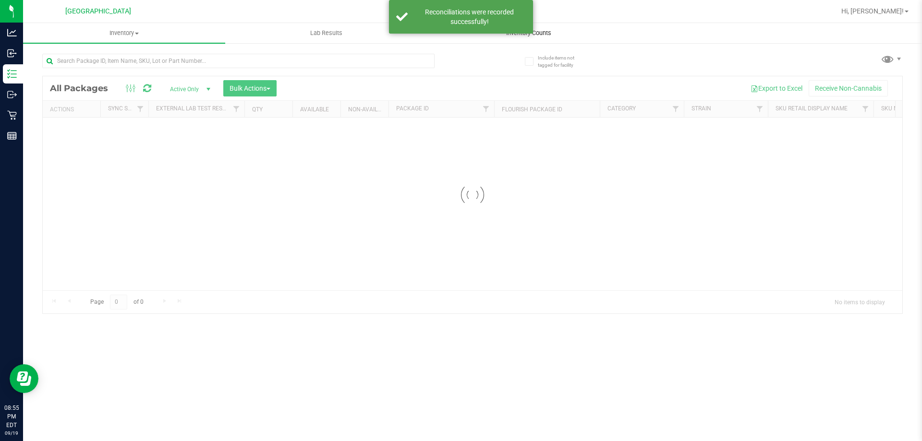
click at [531, 37] on uib-tab-heading "Inventory Counts" at bounding box center [528, 33] width 201 height 19
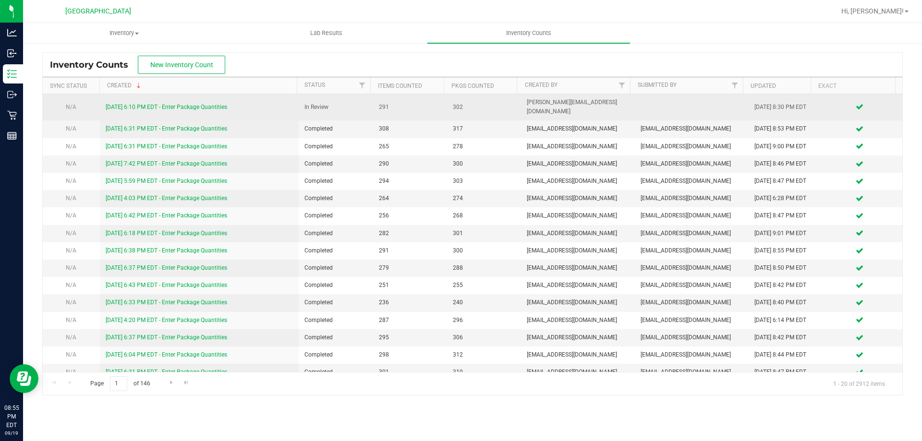
click at [214, 103] on div "9/19/25 6:10 PM EDT - Enter Package Quantities" at bounding box center [200, 107] width 188 height 9
click at [214, 104] on link "9/19/25 6:10 PM EDT - Enter Package Quantities" at bounding box center [166, 107] width 121 height 7
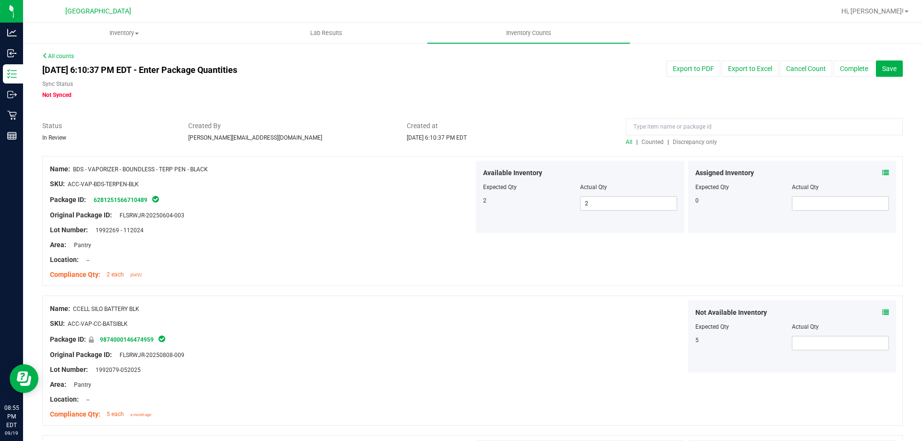
click at [691, 143] on span "Discrepancy only" at bounding box center [695, 142] width 44 height 7
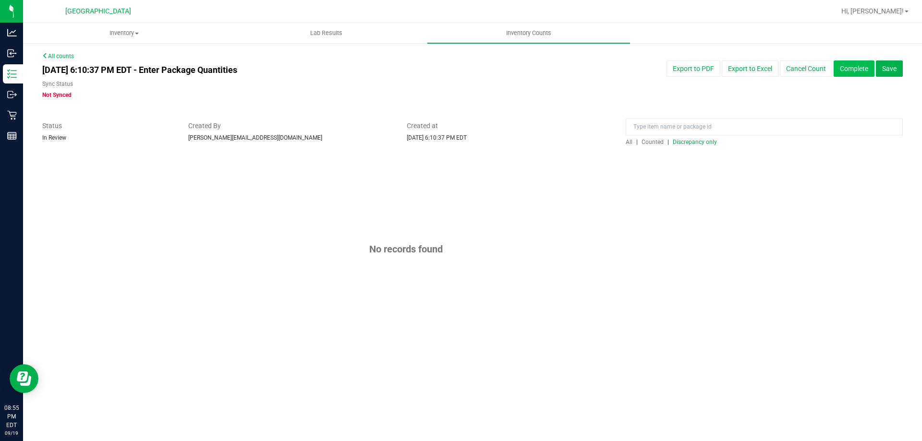
click at [860, 73] on button "Complete" at bounding box center [854, 69] width 41 height 16
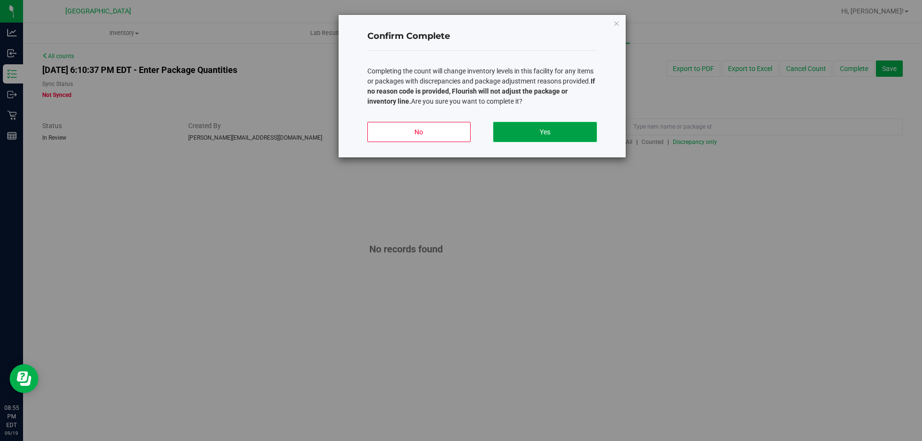
click at [550, 129] on button "Yes" at bounding box center [544, 132] width 103 height 20
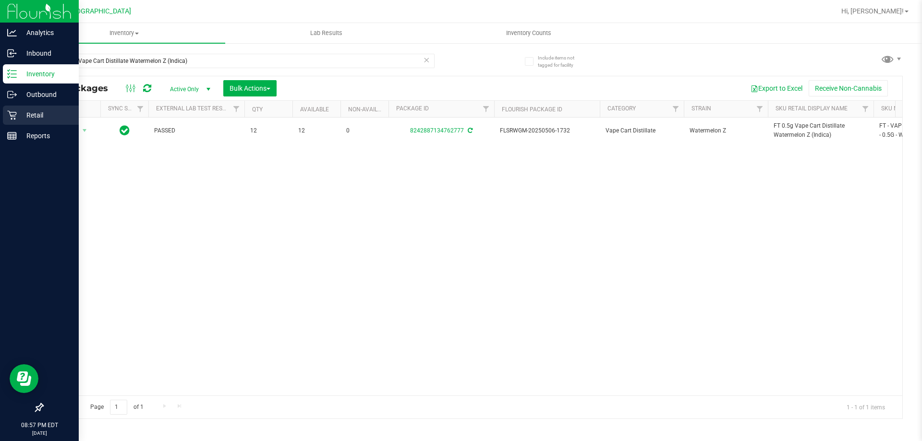
click at [16, 116] on icon at bounding box center [12, 115] width 10 height 10
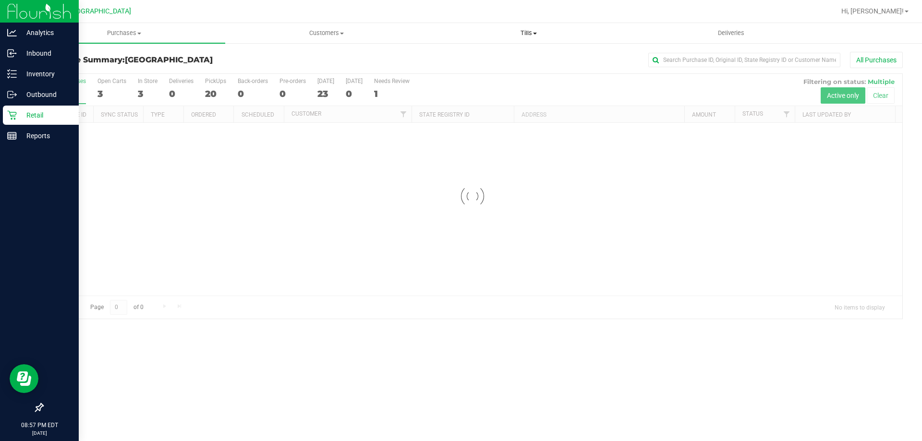
click at [537, 35] on span "Tills" at bounding box center [528, 33] width 201 height 9
click at [500, 55] on li "Manage tills" at bounding box center [528, 58] width 202 height 12
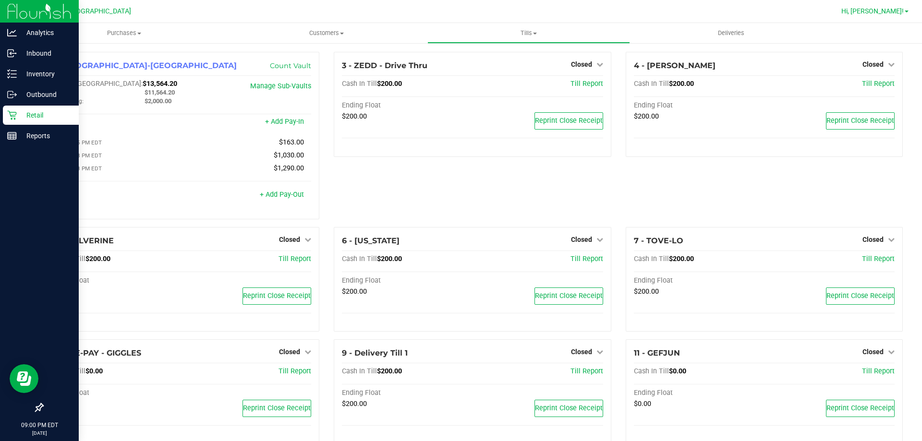
click at [887, 12] on span "Hi, [PERSON_NAME]!" at bounding box center [872, 11] width 62 height 8
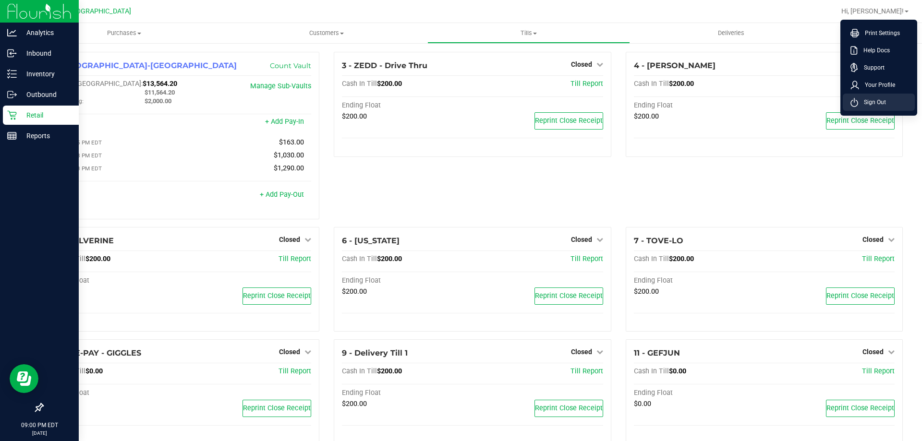
click at [860, 105] on span "Sign Out" at bounding box center [872, 102] width 28 height 10
